Goal: Information Seeking & Learning: Learn about a topic

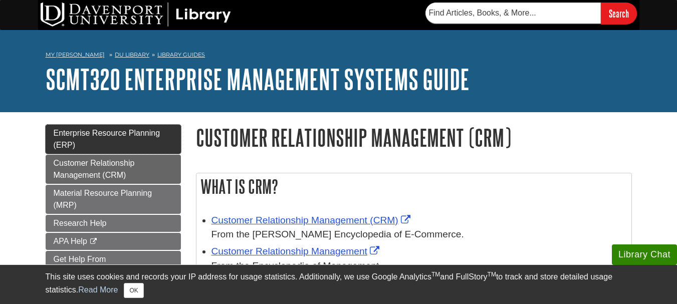
click at [83, 138] on link "Enterprise Resource Planning (ERP)" at bounding box center [113, 139] width 135 height 29
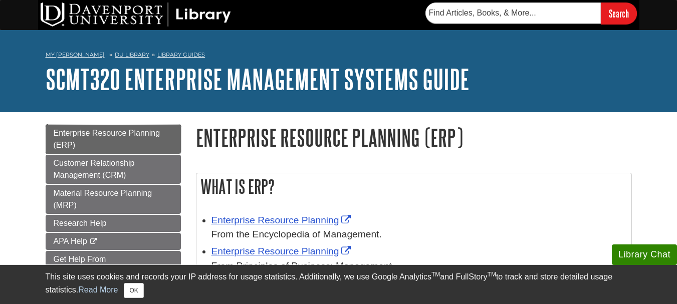
scroll to position [50, 0]
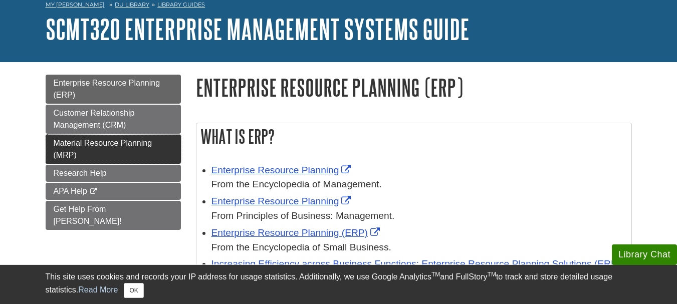
click at [115, 143] on span "Material Resource Planning (MRP)" at bounding box center [103, 149] width 99 height 21
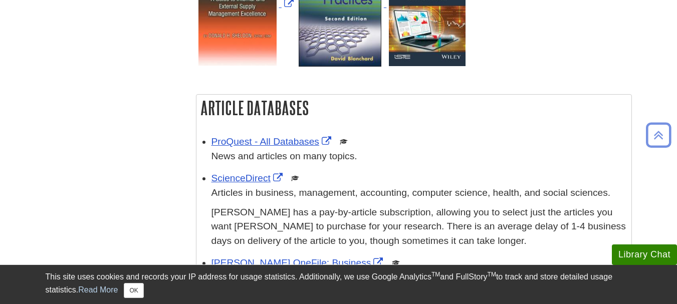
scroll to position [351, 0]
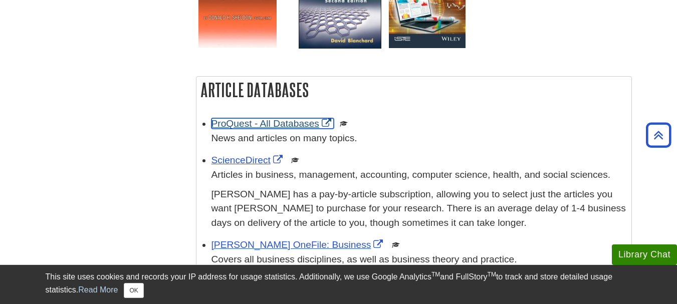
click at [242, 120] on link "ProQuest - All Databases" at bounding box center [272, 123] width 122 height 11
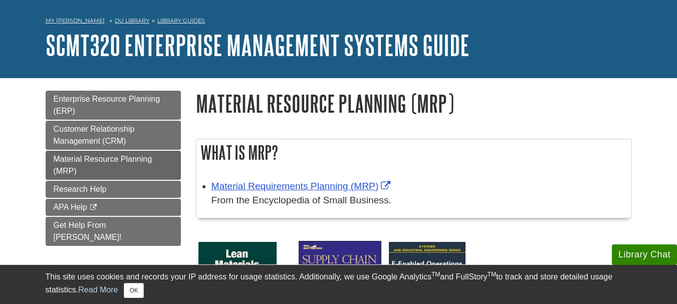
scroll to position [50, 0]
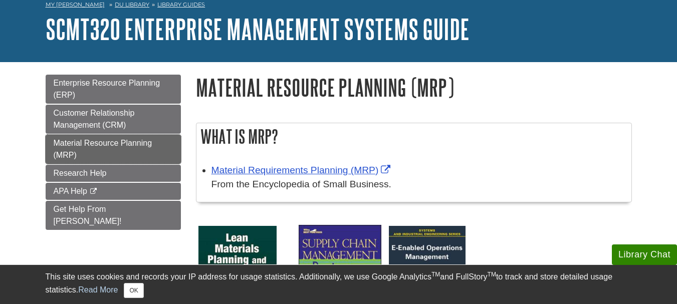
click at [92, 147] on span "Material Resource Planning (MRP)" at bounding box center [103, 149] width 99 height 21
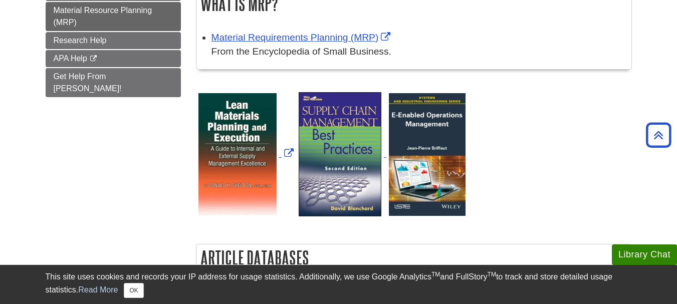
scroll to position [200, 0]
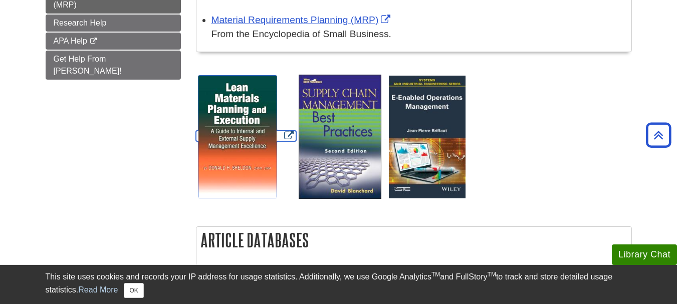
click at [236, 121] on img "Link opens in new window" at bounding box center [237, 137] width 78 height 122
